Goal: Obtain resource: Obtain resource

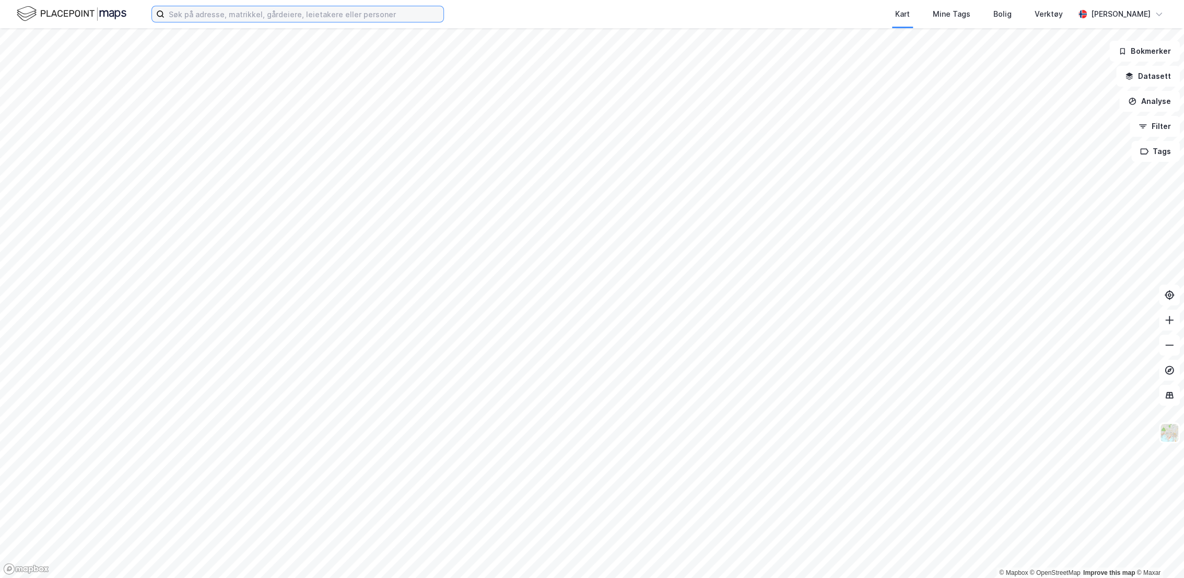
click at [295, 9] on input at bounding box center [304, 14] width 279 height 16
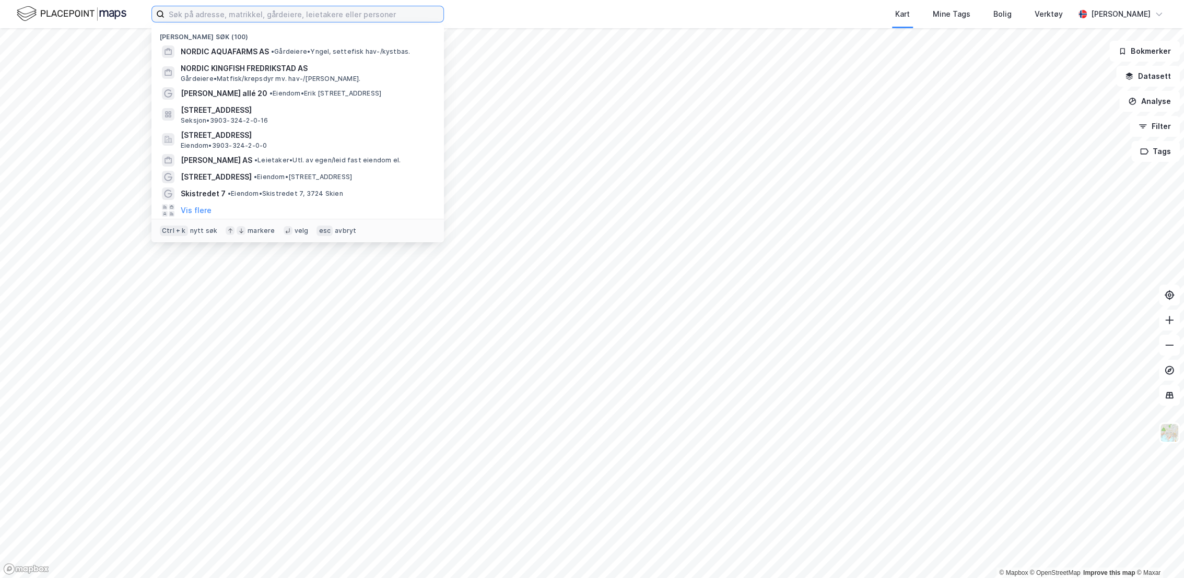
type input "2"
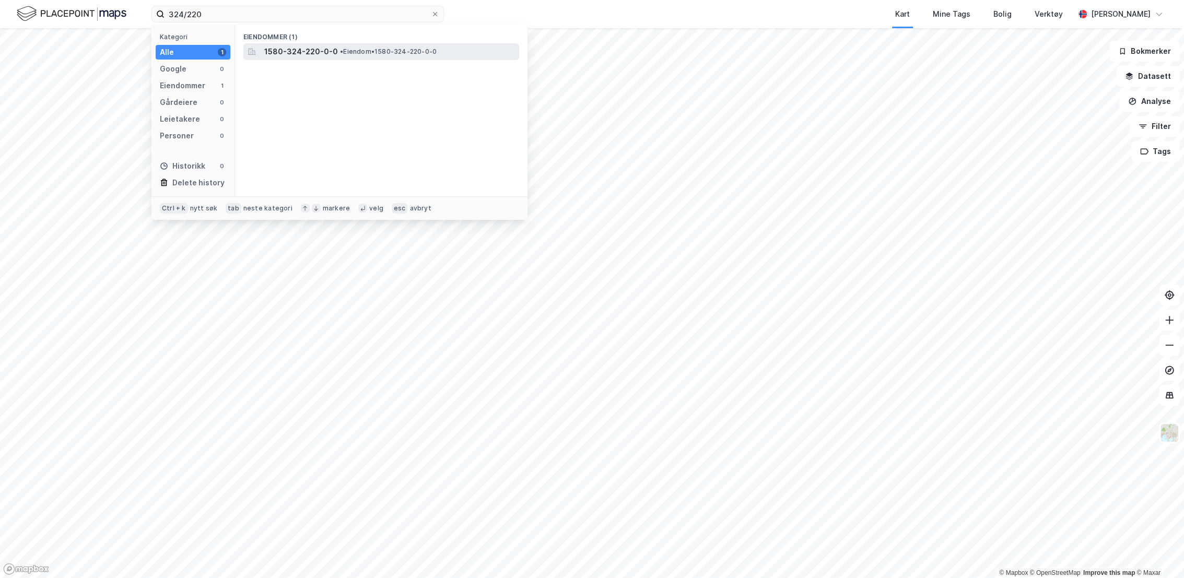
click at [298, 55] on span "1580-324-220-0-0" at bounding box center [301, 51] width 74 height 13
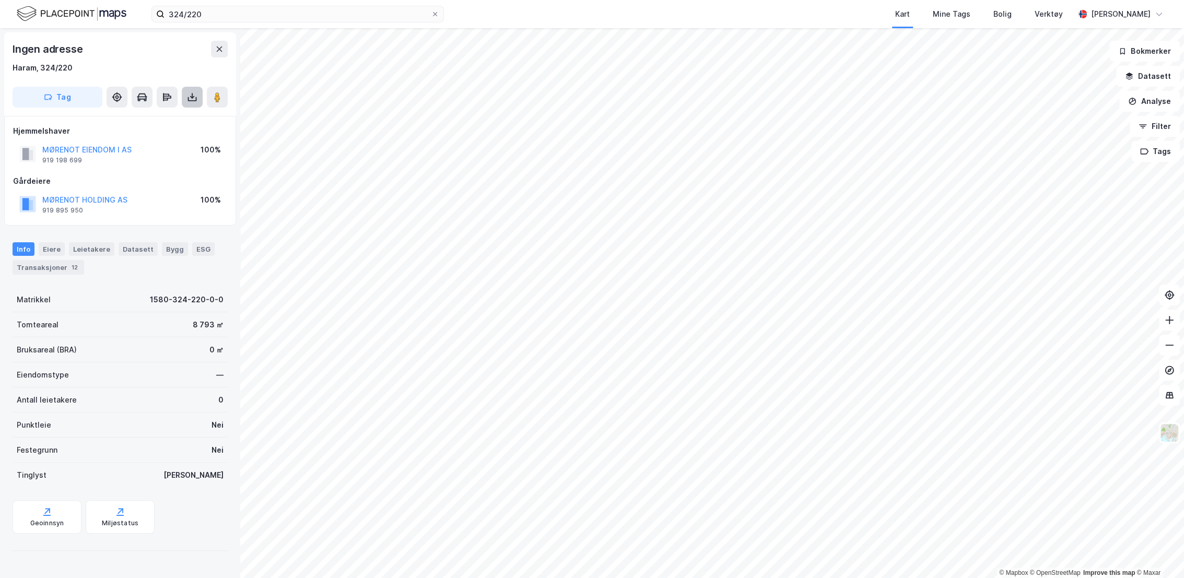
click at [195, 100] on icon at bounding box center [192, 97] width 10 height 10
click at [170, 119] on div "Last ned grunnbok" at bounding box center [140, 118] width 61 height 8
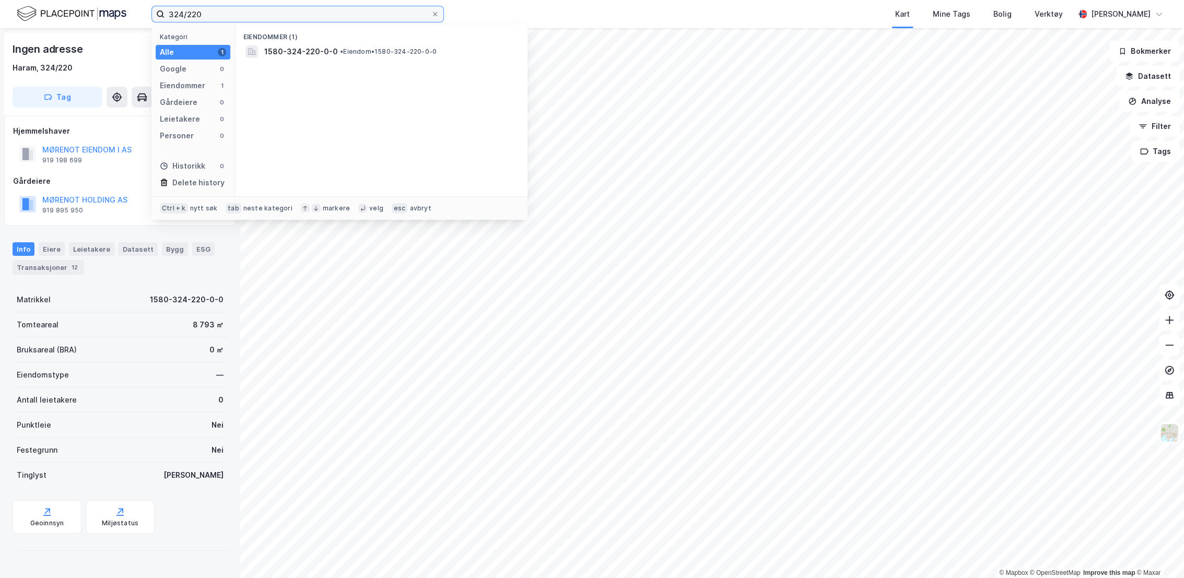
drag, startPoint x: 289, startPoint y: 14, endPoint x: 161, endPoint y: 9, distance: 128.1
click at [161, 9] on label "324/220" at bounding box center [297, 14] width 293 height 17
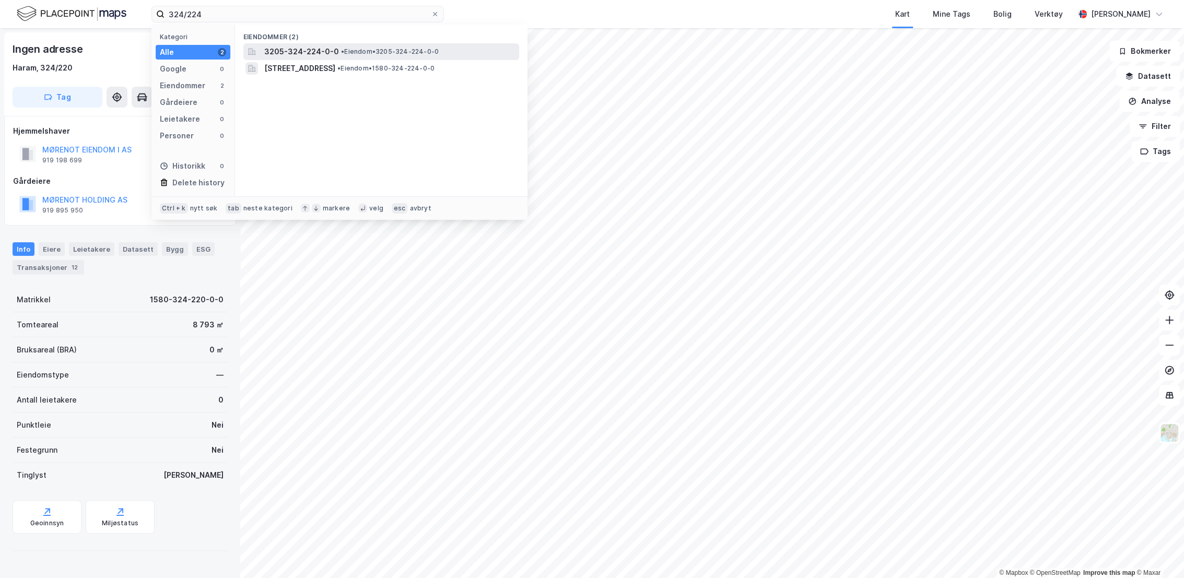
click at [406, 53] on span "• Eiendom • 3205-324-224-0-0" at bounding box center [390, 52] width 98 height 8
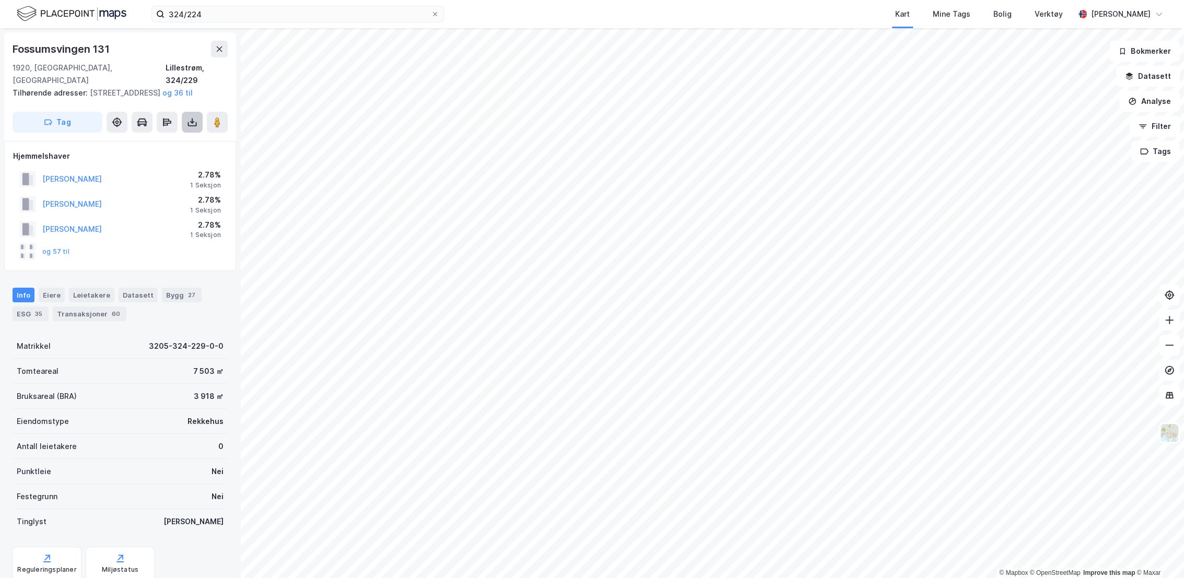
click at [189, 122] on icon at bounding box center [192, 122] width 10 height 10
click at [176, 146] on div "Last ned grunnbok" at bounding box center [146, 143] width 111 height 17
click at [191, 124] on icon at bounding box center [192, 122] width 10 height 10
click at [182, 144] on div "Last ned grunnbok" at bounding box center [146, 143] width 111 height 17
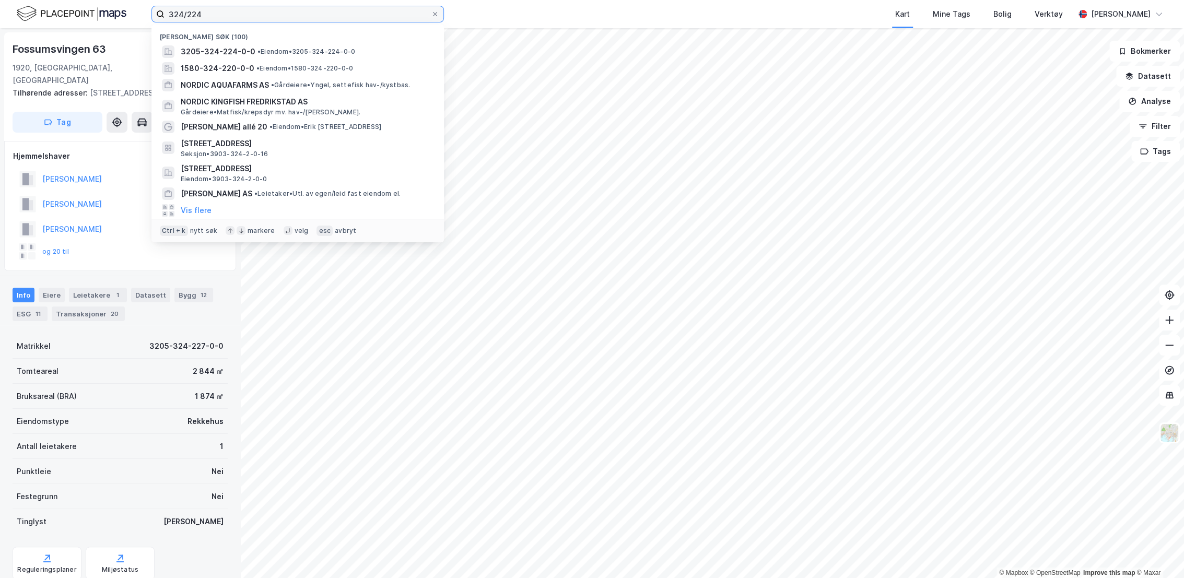
drag, startPoint x: 258, startPoint y: 8, endPoint x: 167, endPoint y: 20, distance: 92.2
click at [167, 20] on input "324/224" at bounding box center [298, 14] width 266 height 16
paste input "05-324/222/0/0"
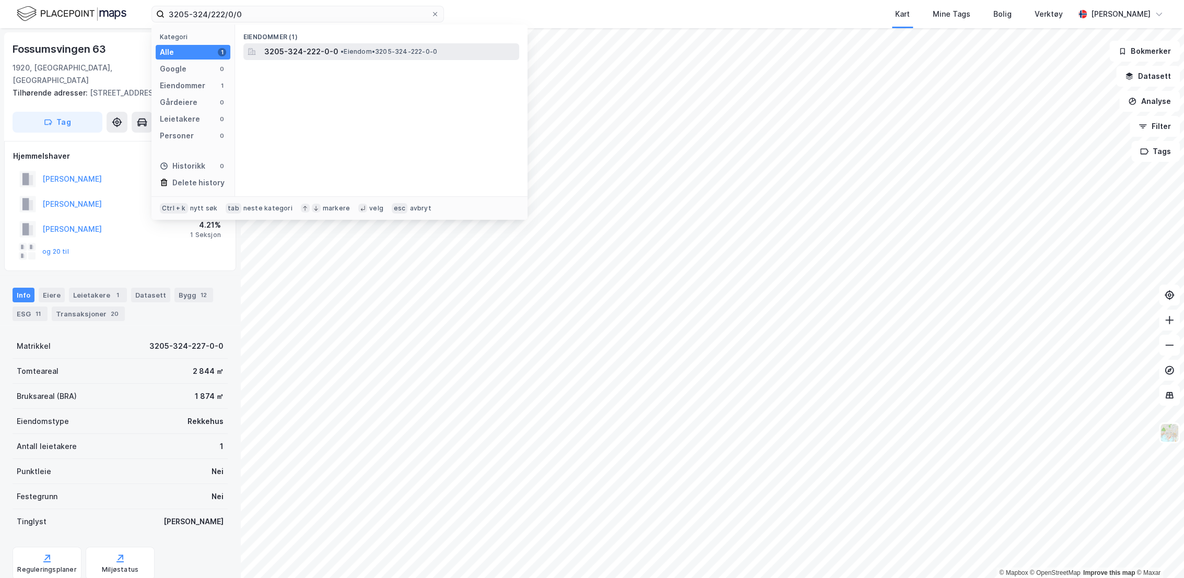
click at [311, 50] on span "3205-324-222-0-0" at bounding box center [301, 51] width 74 height 13
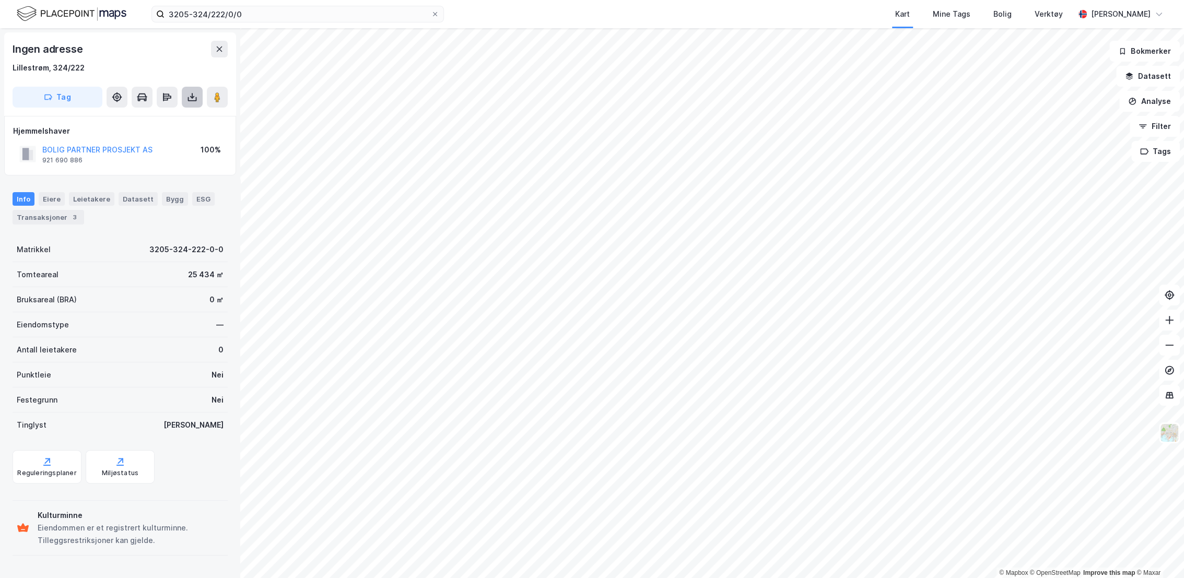
click at [189, 101] on icon at bounding box center [192, 97] width 10 height 10
click at [171, 122] on div "Last ned grunnbok" at bounding box center [146, 118] width 111 height 17
click at [131, 52] on div "Ingen adresse" at bounding box center [120, 49] width 215 height 17
click at [258, 10] on input "3205-324/222/0/0" at bounding box center [298, 14] width 266 height 16
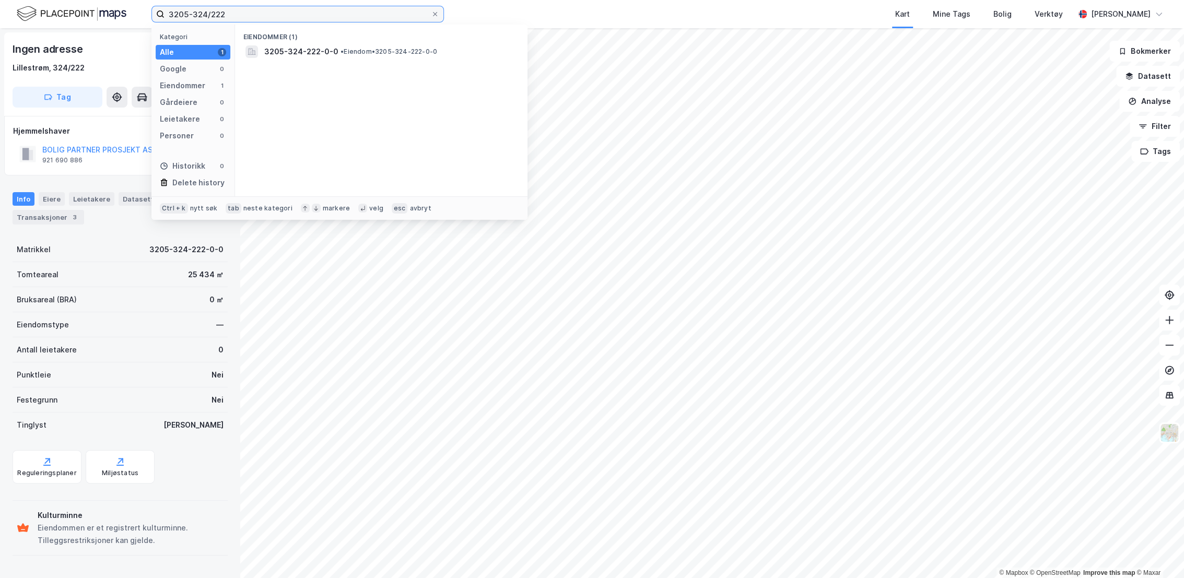
type input "3205-324/222"
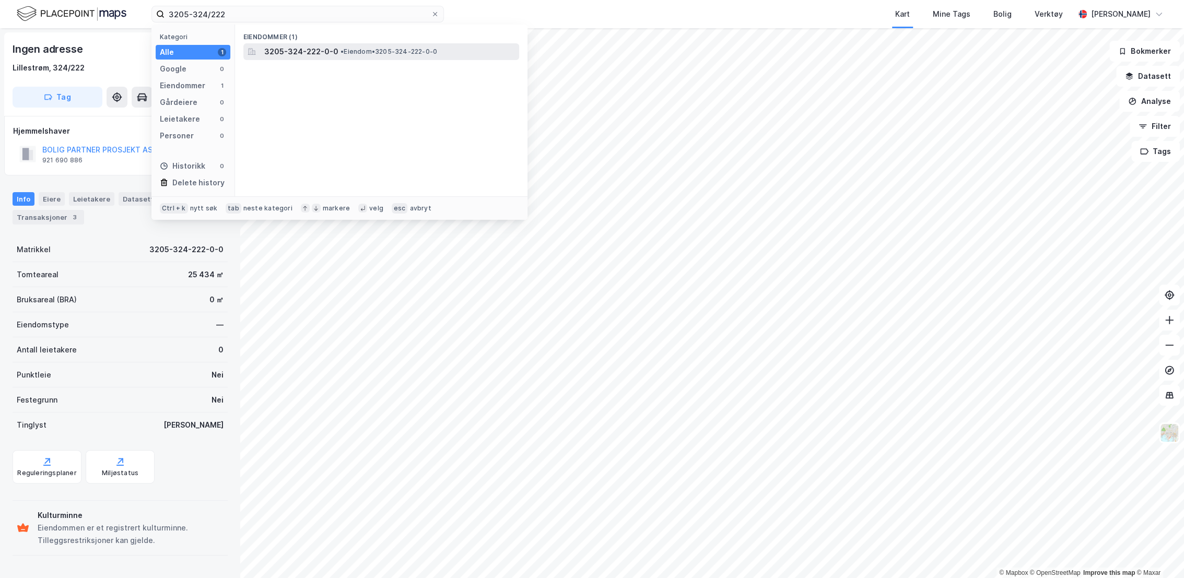
click at [297, 55] on span "3205-324-222-0-0" at bounding box center [301, 51] width 74 height 13
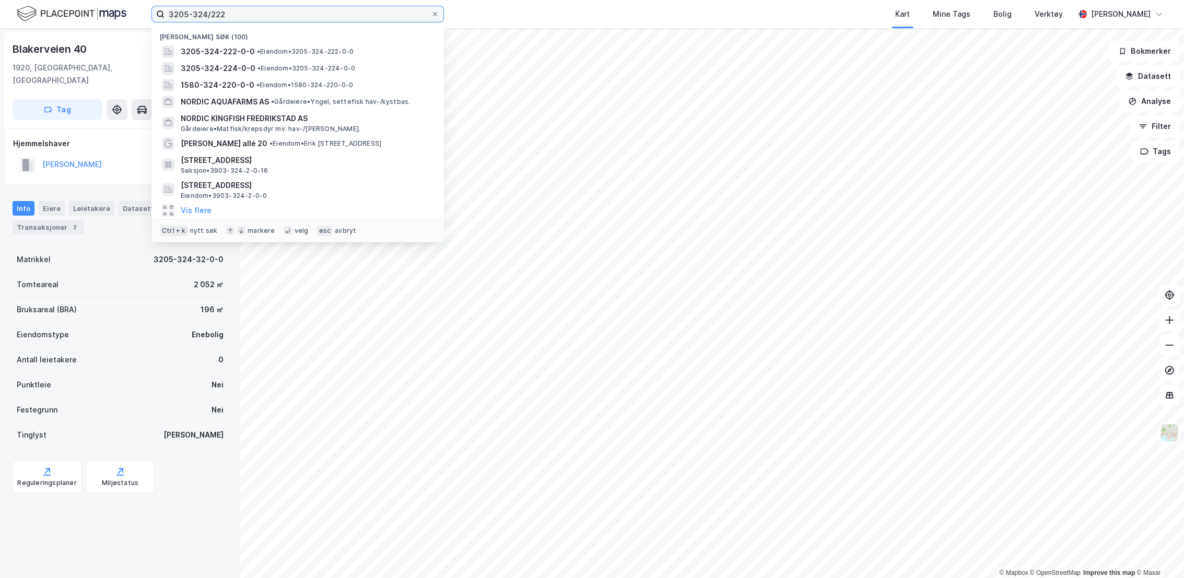
click at [231, 13] on input "3205-324/222" at bounding box center [298, 14] width 266 height 16
click at [236, 17] on input "3205-324/222" at bounding box center [298, 14] width 266 height 16
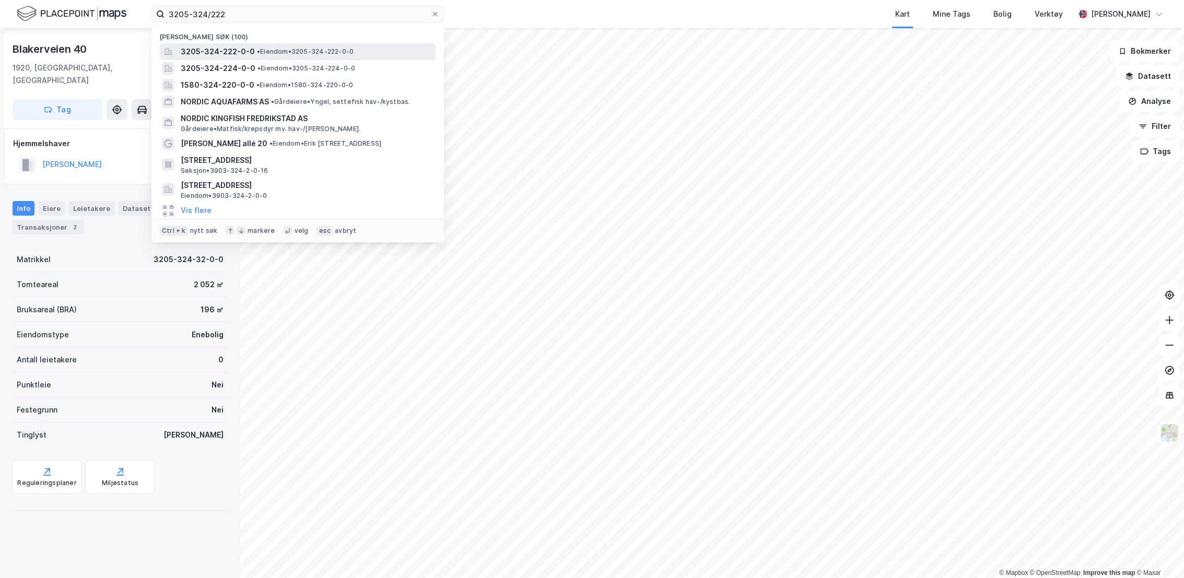
click at [236, 55] on span "3205-324-222-0-0" at bounding box center [218, 51] width 74 height 13
